Goal: Information Seeking & Learning: Check status

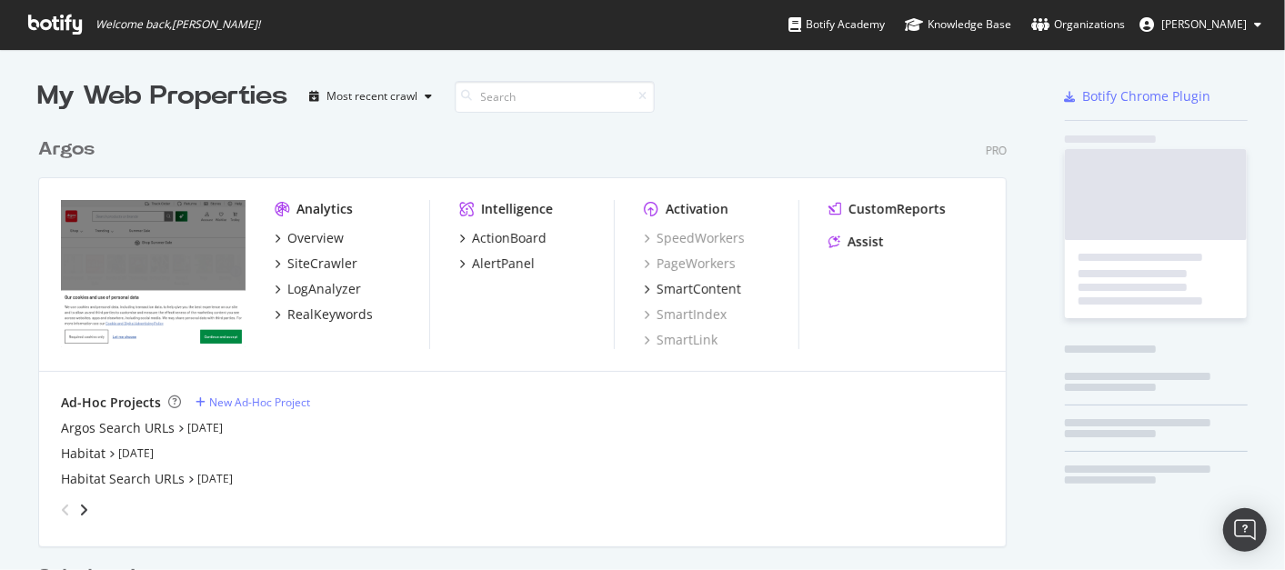
scroll to position [838, 968]
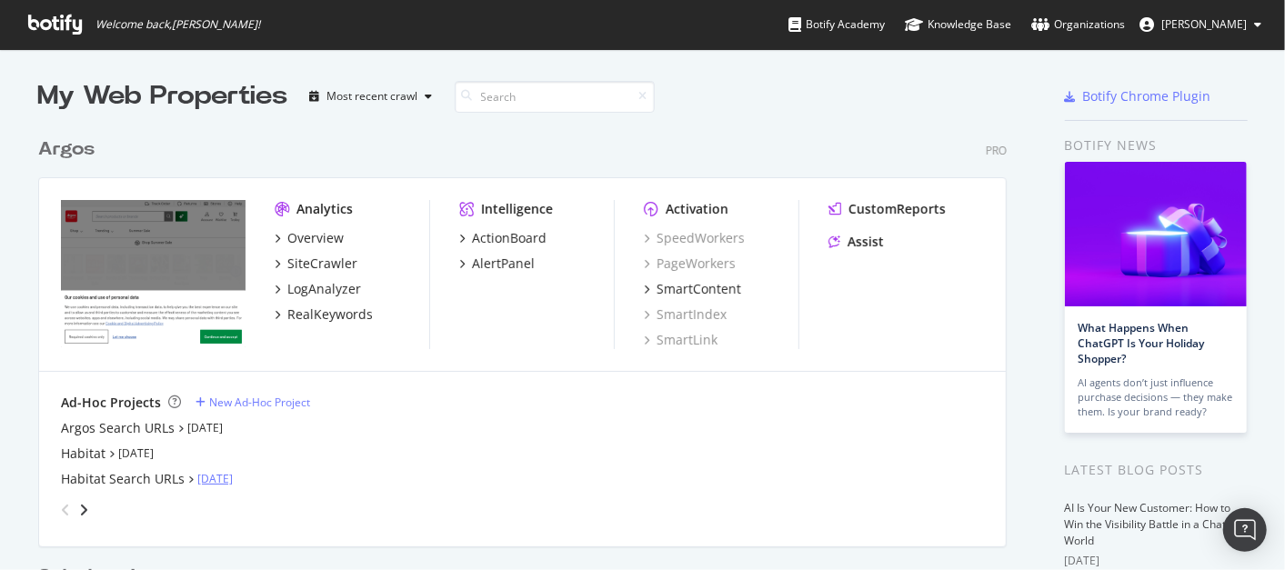
click at [223, 479] on link "[DATE]" at bounding box center [214, 478] width 35 height 15
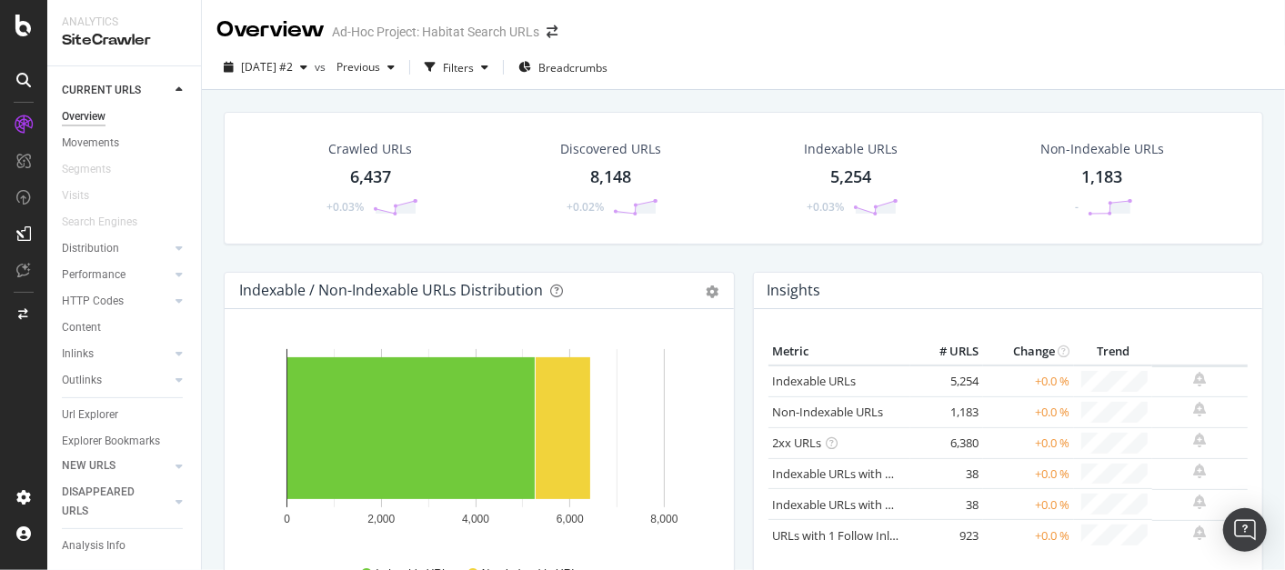
scroll to position [32, 0]
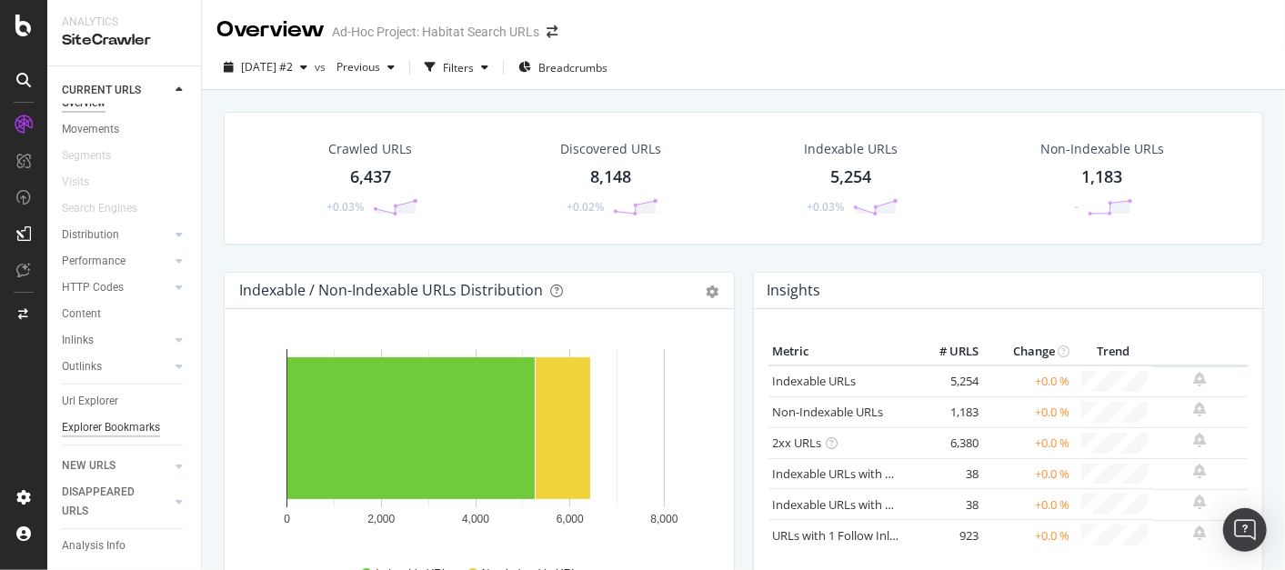
click at [87, 418] on div "Explorer Bookmarks" at bounding box center [111, 427] width 98 height 19
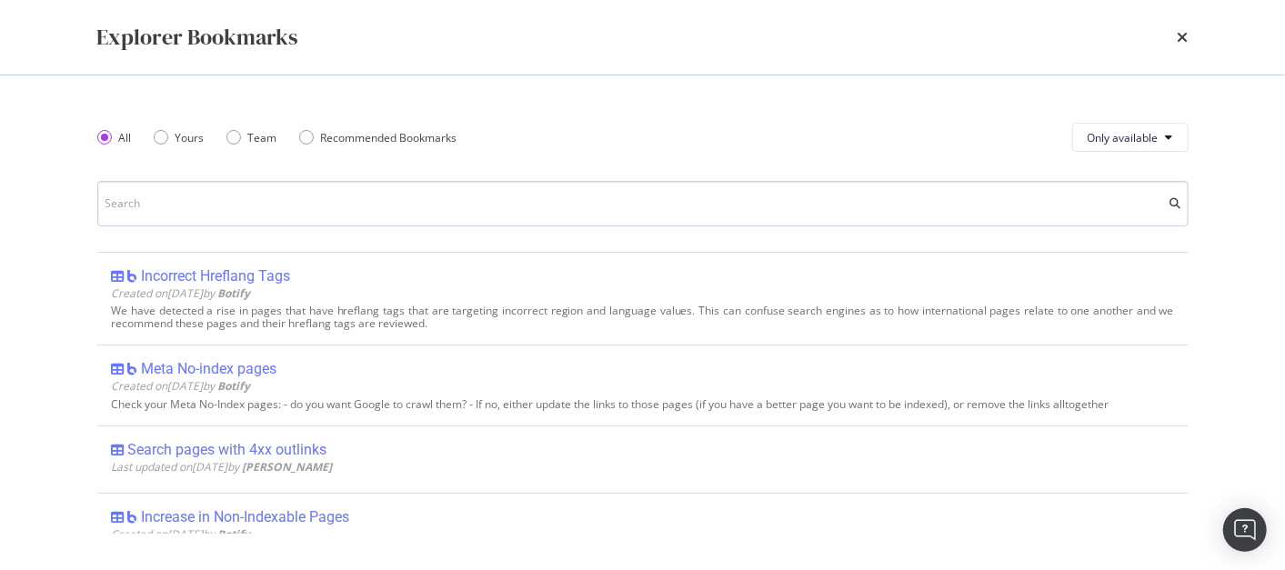
click at [257, 202] on input "modal" at bounding box center [642, 203] width 1091 height 45
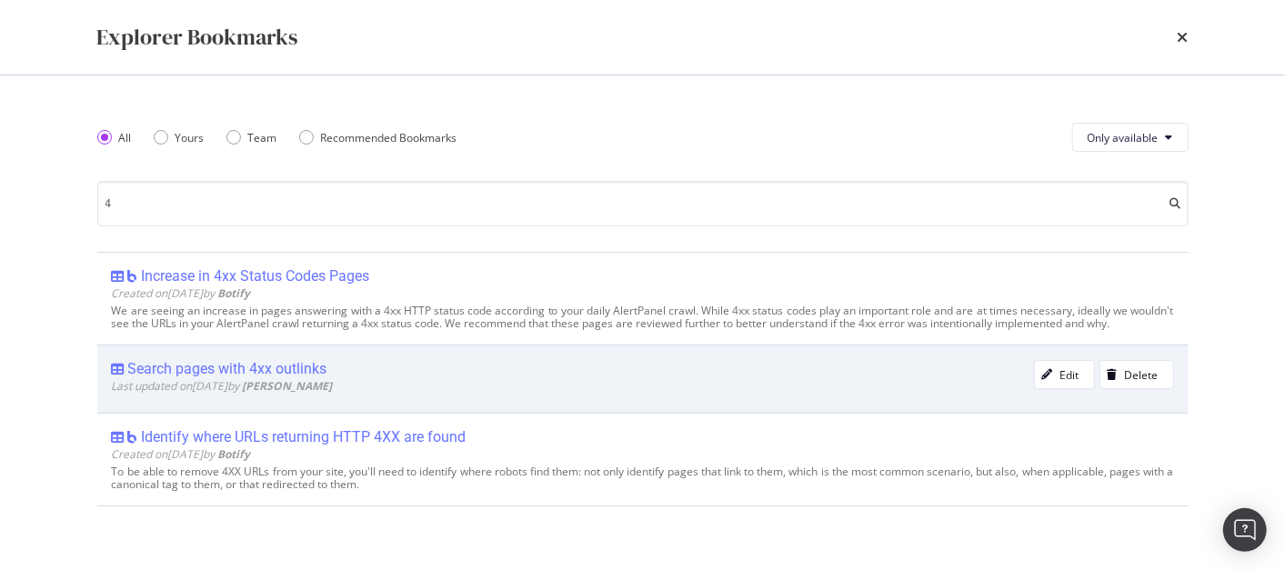
type input "4"
click at [337, 368] on div "Search pages with 4xx outlinks" at bounding box center [573, 369] width 922 height 18
